Goal: Transaction & Acquisition: Download file/media

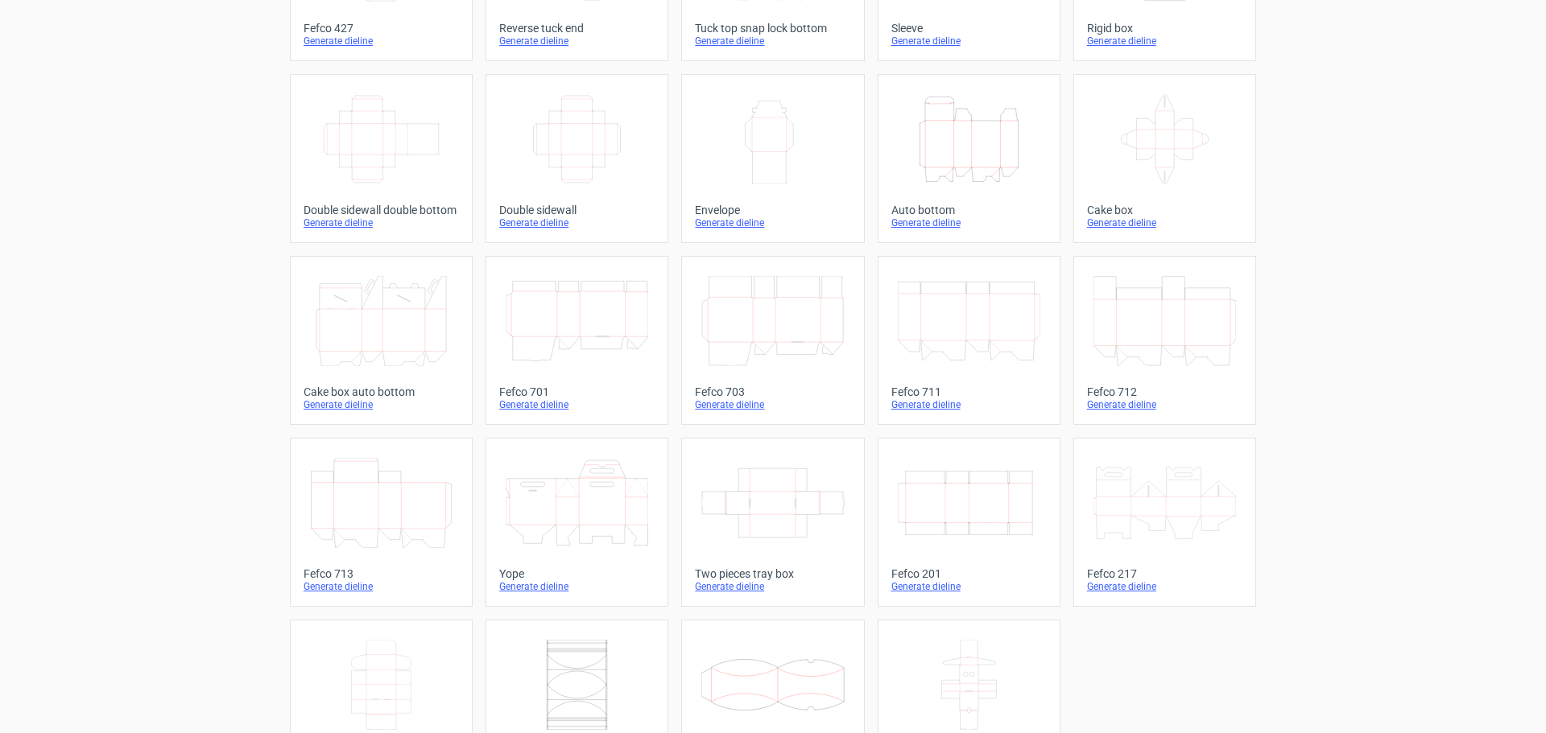
scroll to position [268, 0]
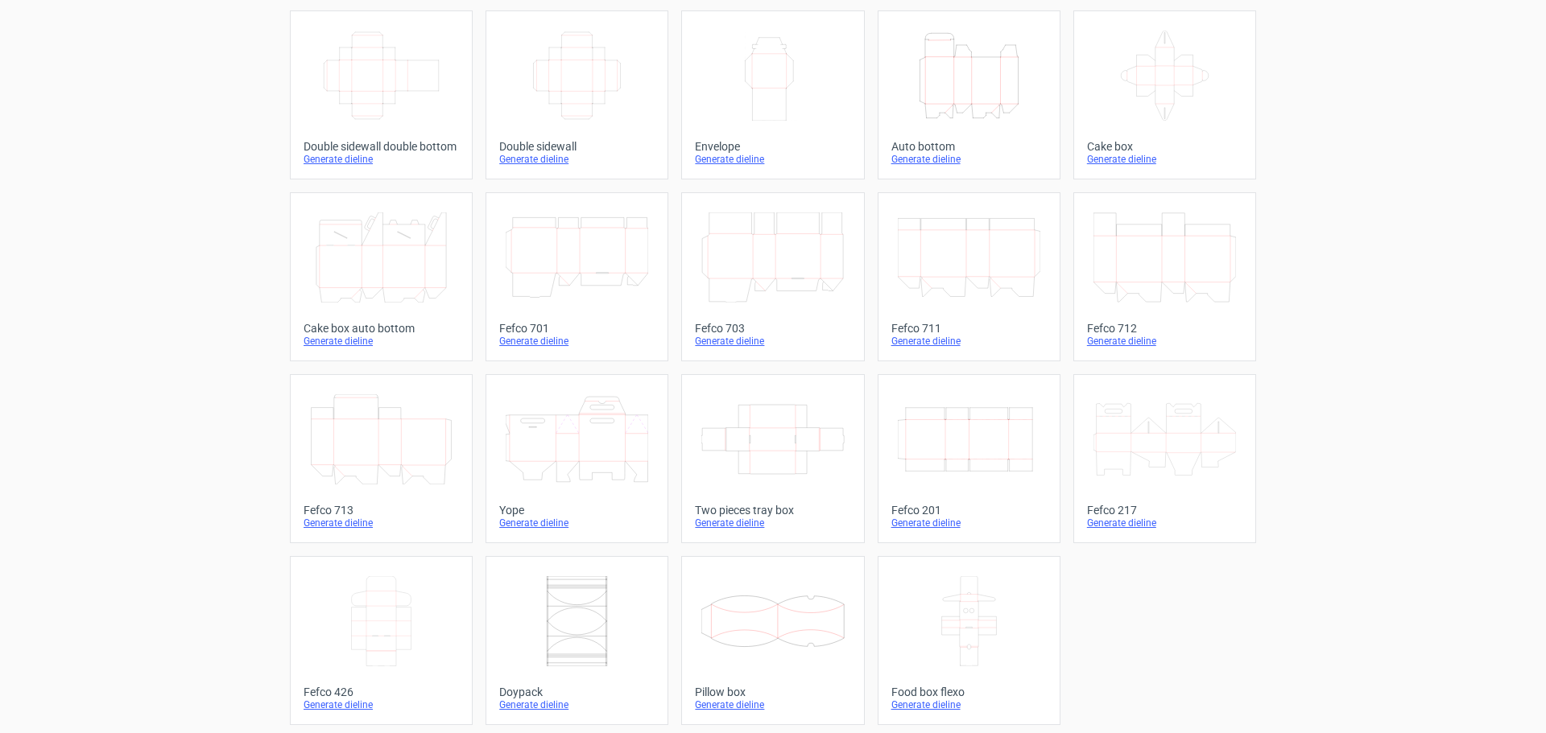
click at [952, 453] on icon "Width Depth Height" at bounding box center [969, 440] width 143 height 90
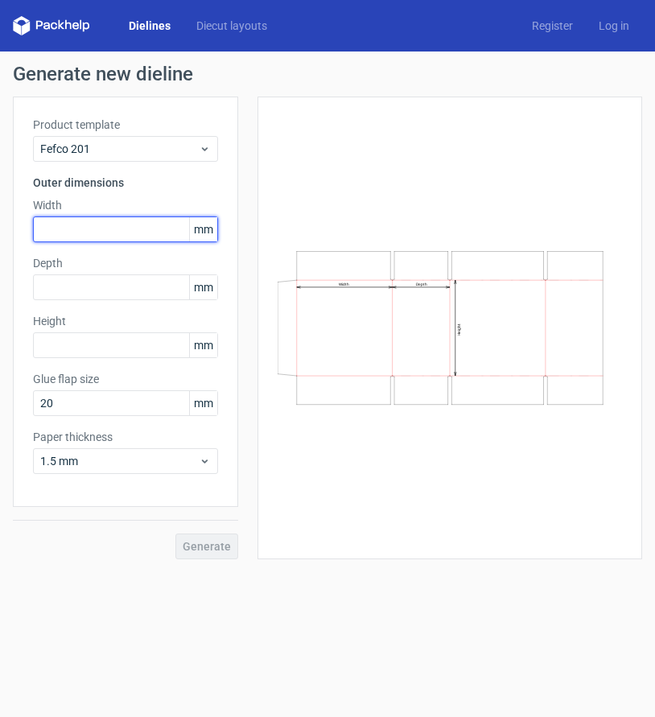
click at [112, 232] on input "text" at bounding box center [125, 230] width 185 height 26
type input "470"
click at [317, 598] on form "Generate new dieline Product template Fefco 201 Outer dimensions Width 470 mm D…" at bounding box center [327, 385] width 655 height 666
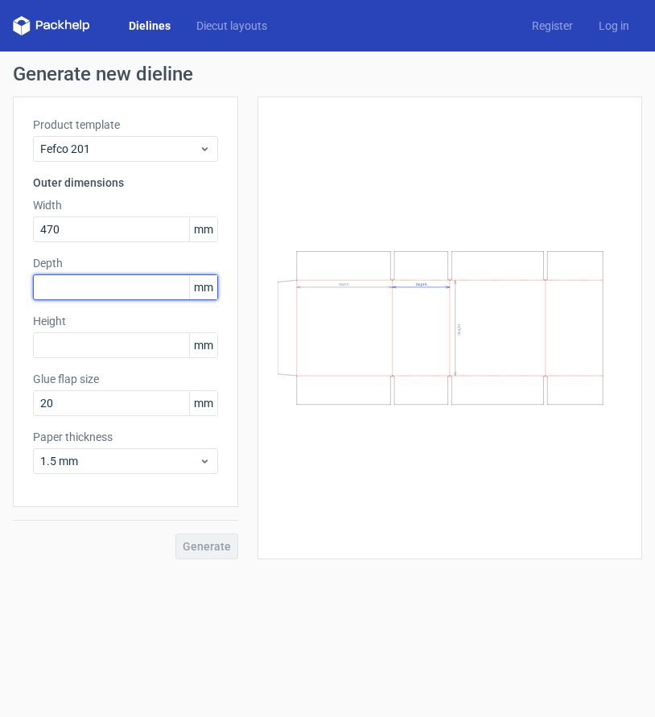
click at [81, 285] on input "text" at bounding box center [125, 288] width 185 height 26
type input "170"
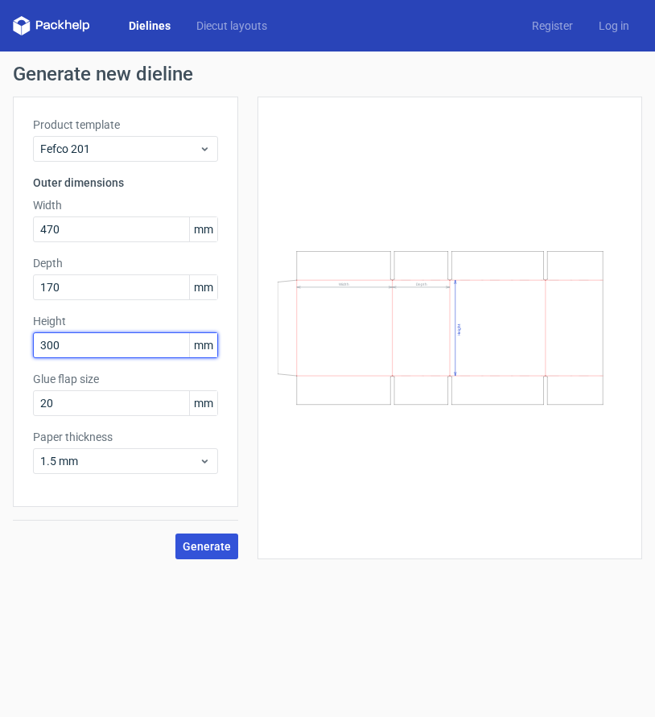
type input "300"
click at [201, 551] on span "Generate" at bounding box center [207, 546] width 48 height 11
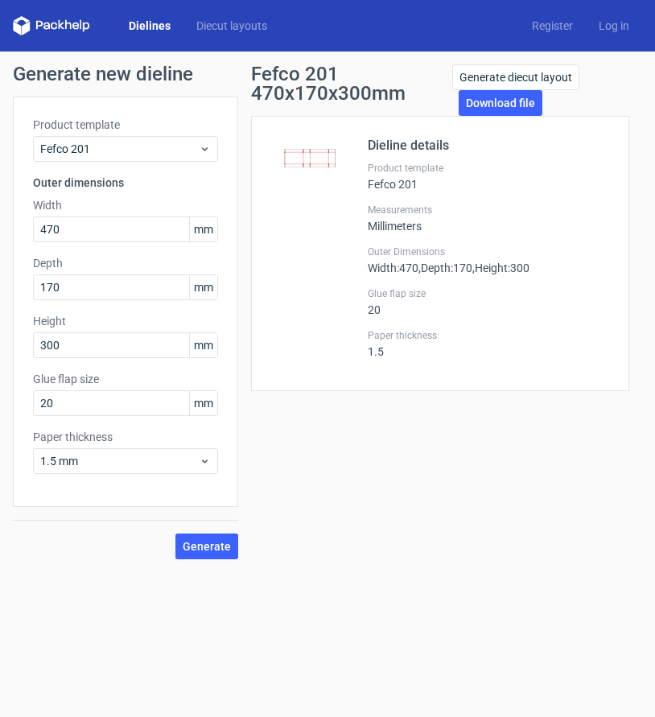
click at [613, 672] on form "Generate new dieline Product template Fefco 201 Outer dimensions Width 470 mm D…" at bounding box center [327, 385] width 655 height 666
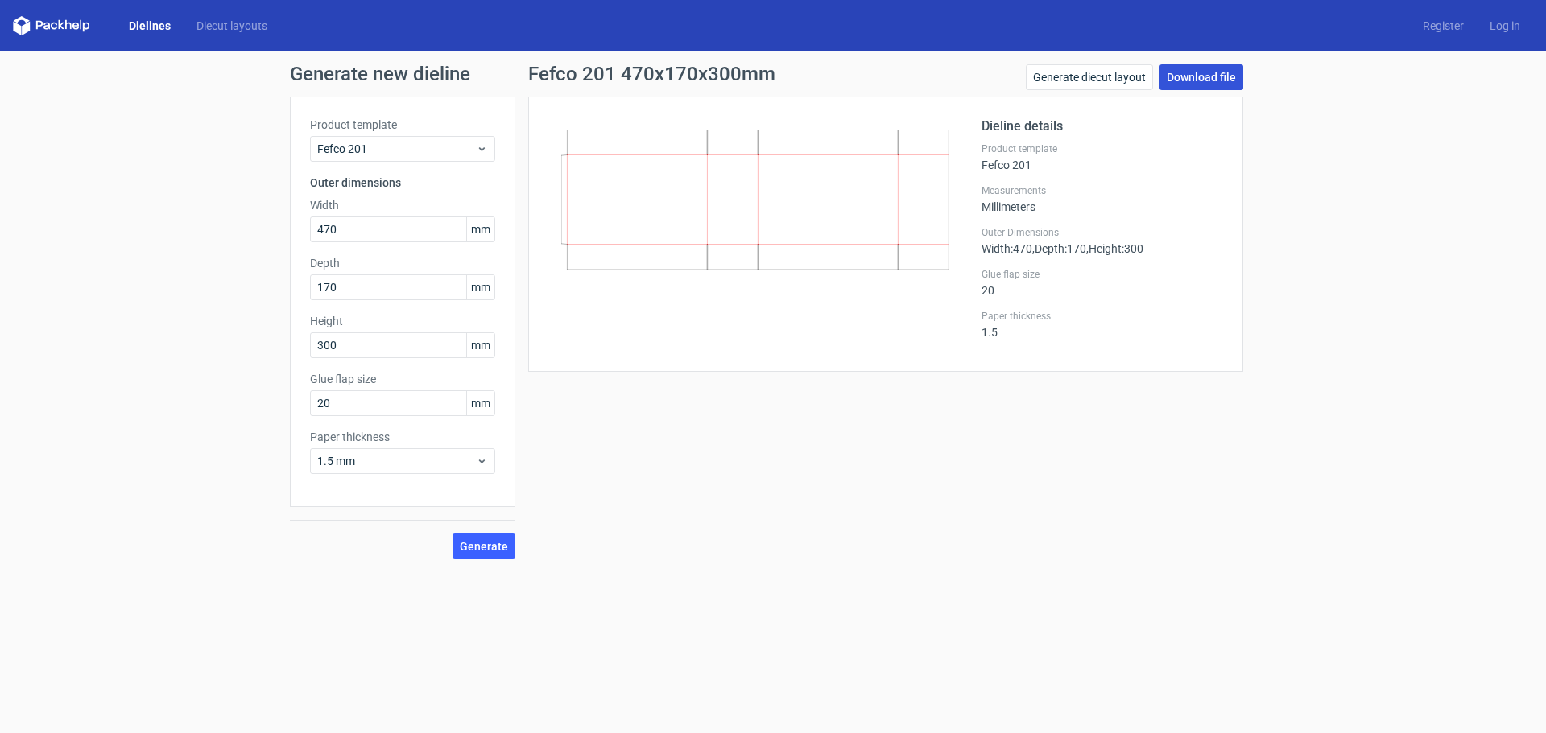
click at [1202, 78] on link "Download file" at bounding box center [1201, 77] width 84 height 26
